Goal: Communication & Community: Connect with others

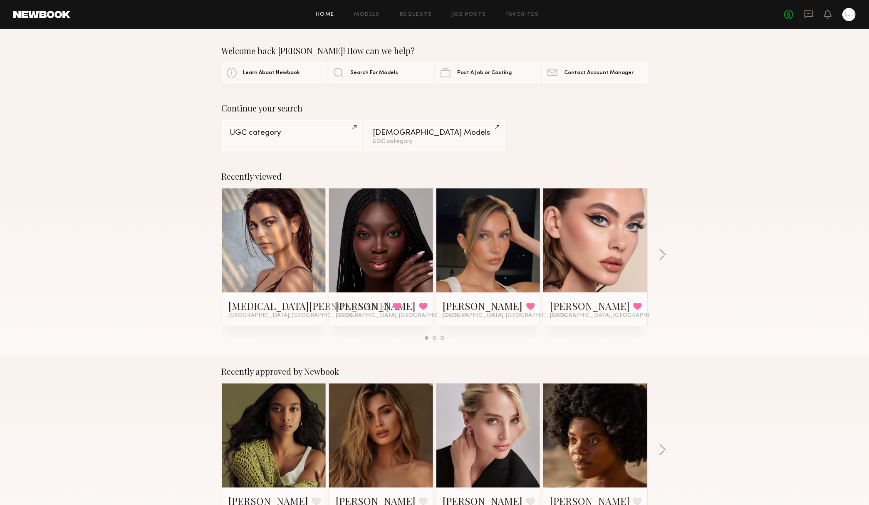
click at [841, 19] on div "No fees up to $5,000" at bounding box center [820, 14] width 72 height 13
click at [846, 19] on div at bounding box center [849, 14] width 13 height 13
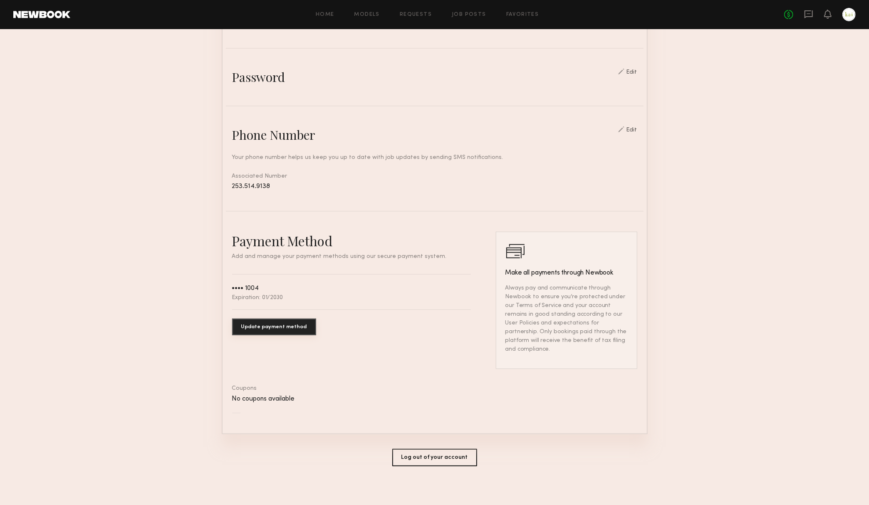
scroll to position [270, 0]
click at [433, 452] on button "Log out of your account" at bounding box center [434, 458] width 85 height 17
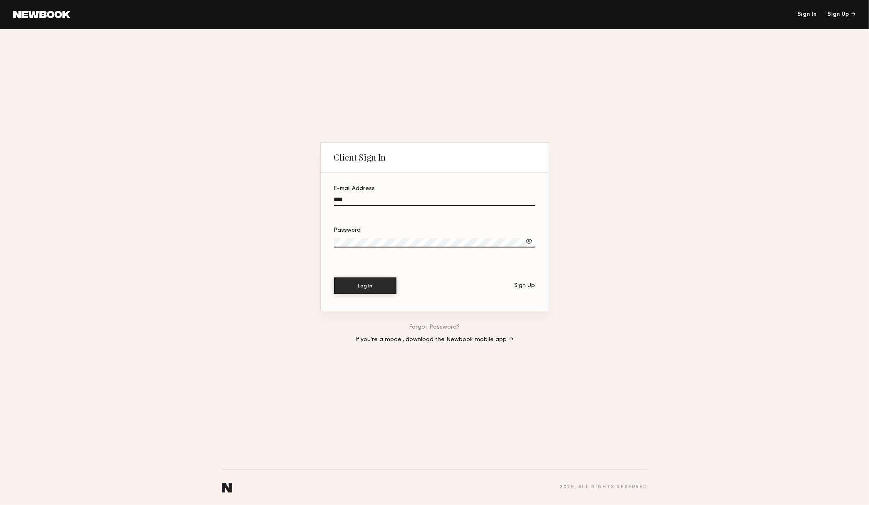
type input "**********"
click at [365, 286] on button "Log In" at bounding box center [365, 286] width 62 height 17
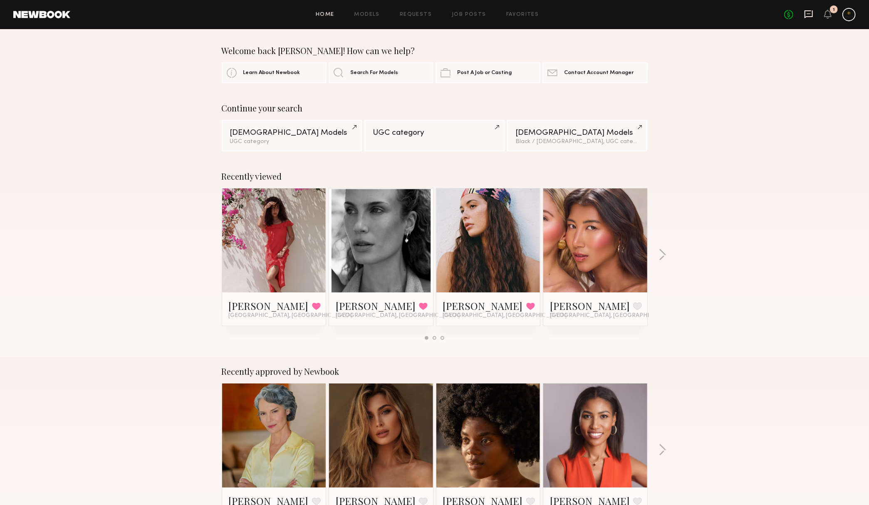
click at [809, 16] on icon at bounding box center [808, 14] width 9 height 9
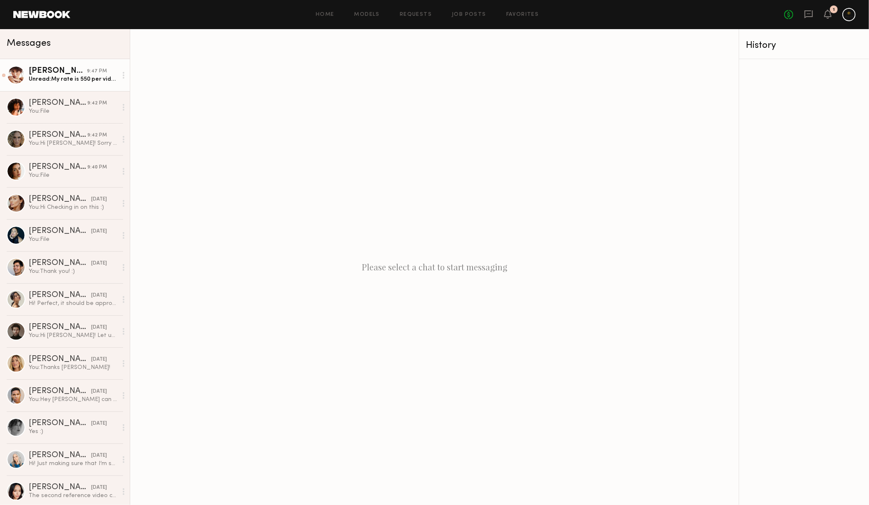
click at [60, 83] on link "[PERSON_NAME] 9:47 PM Unread: My rate is 550 per video. That includes organic s…" at bounding box center [65, 75] width 130 height 32
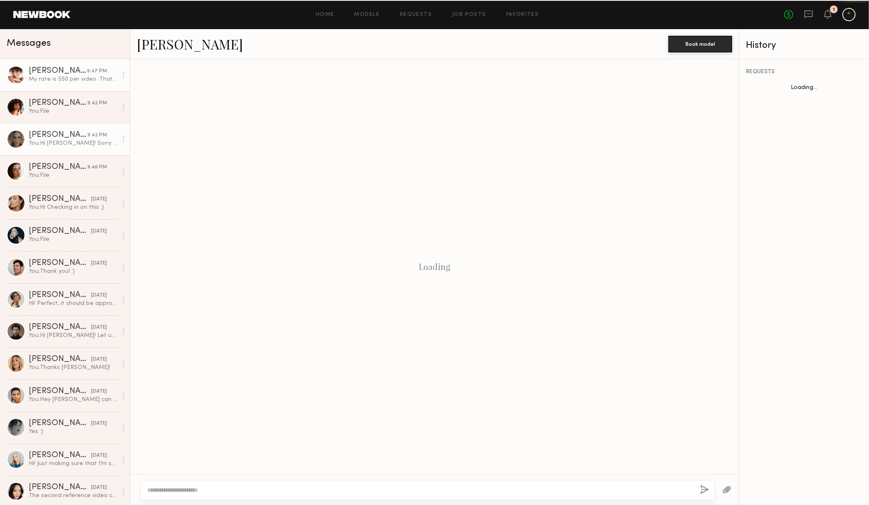
scroll to position [418, 0]
